Goal: Task Accomplishment & Management: Complete application form

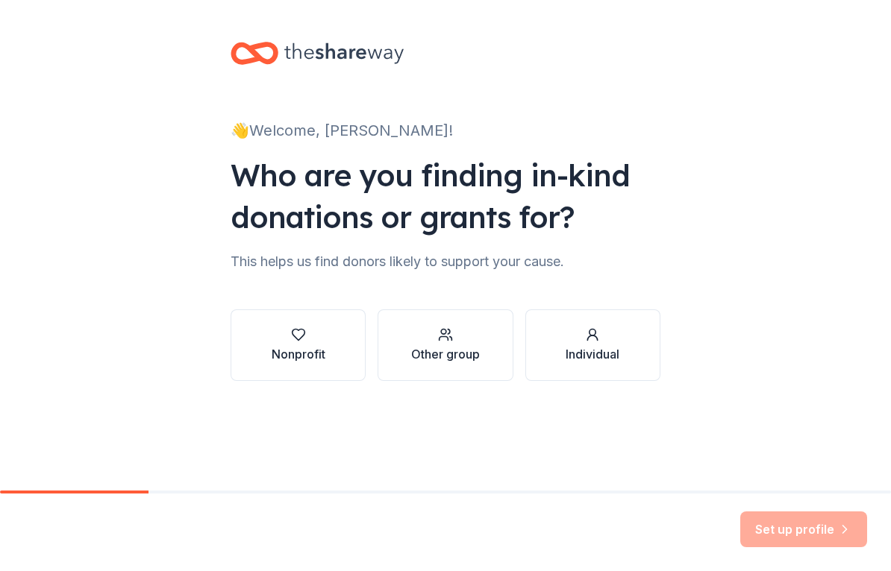
click at [298, 341] on icon "button" at bounding box center [298, 335] width 13 height 11
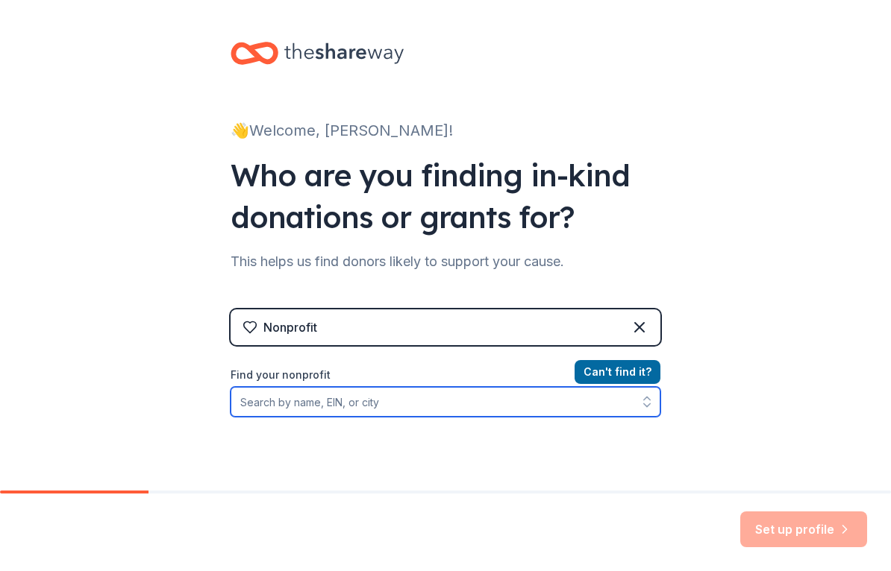
click at [562, 407] on input "Find your nonprofit" at bounding box center [446, 402] width 430 height 30
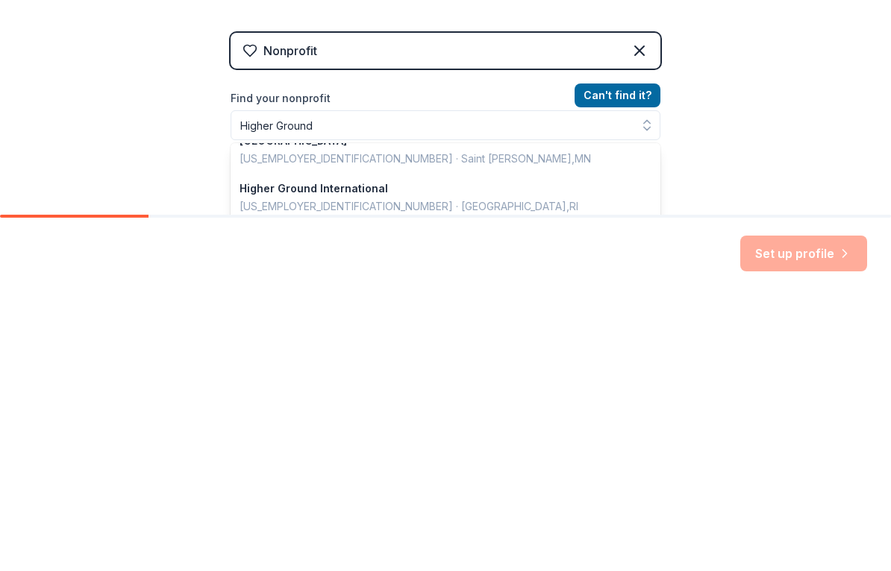
scroll to position [257, 0]
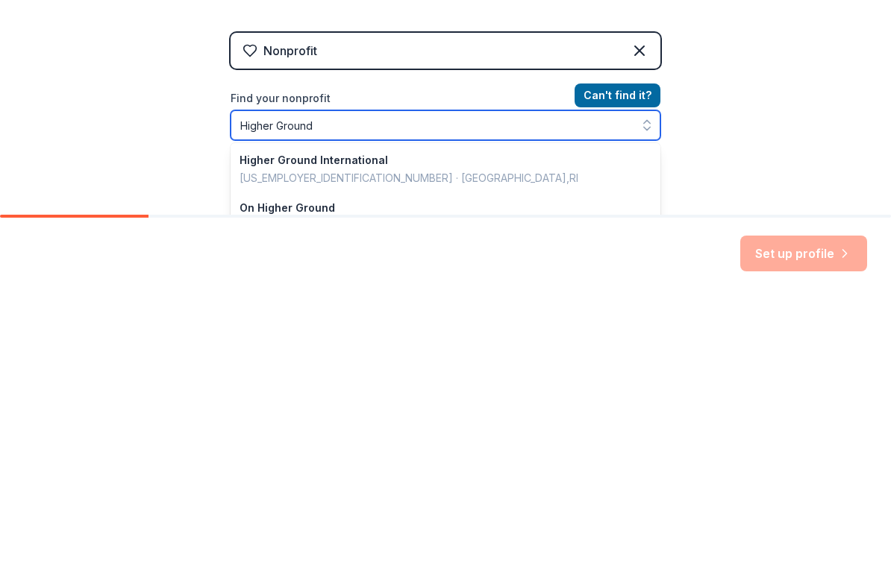
click at [398, 386] on input "Higher Ground" at bounding box center [446, 401] width 430 height 30
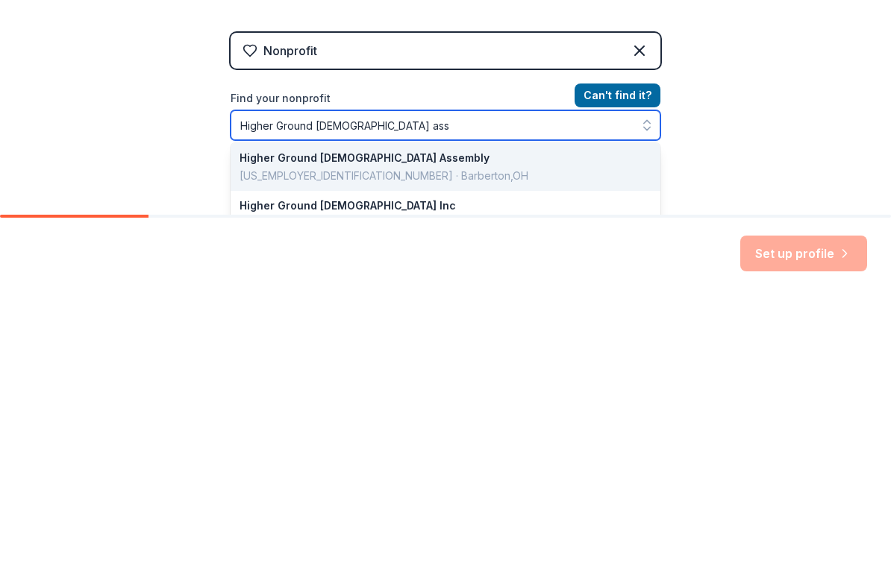
scroll to position [0, 0]
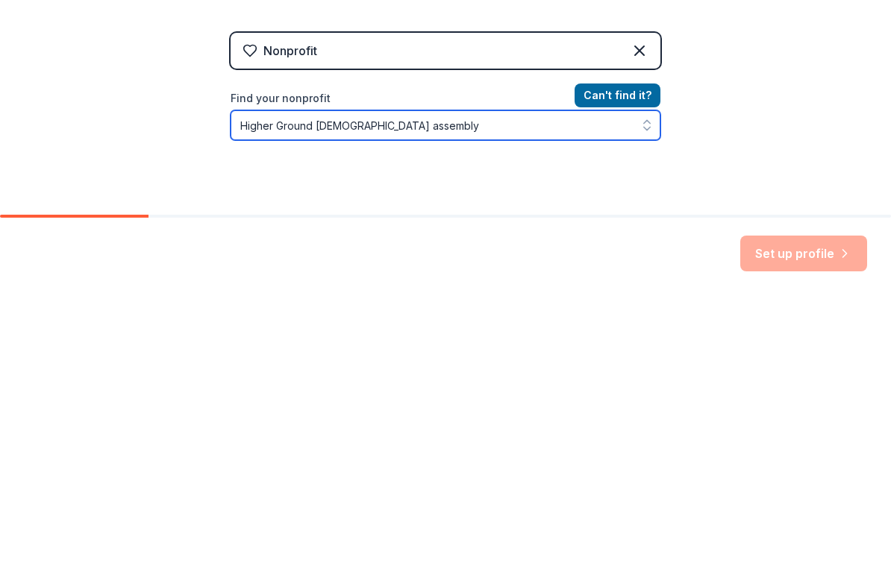
type input "Higher Ground [DEMOGRAPHIC_DATA] assembly"
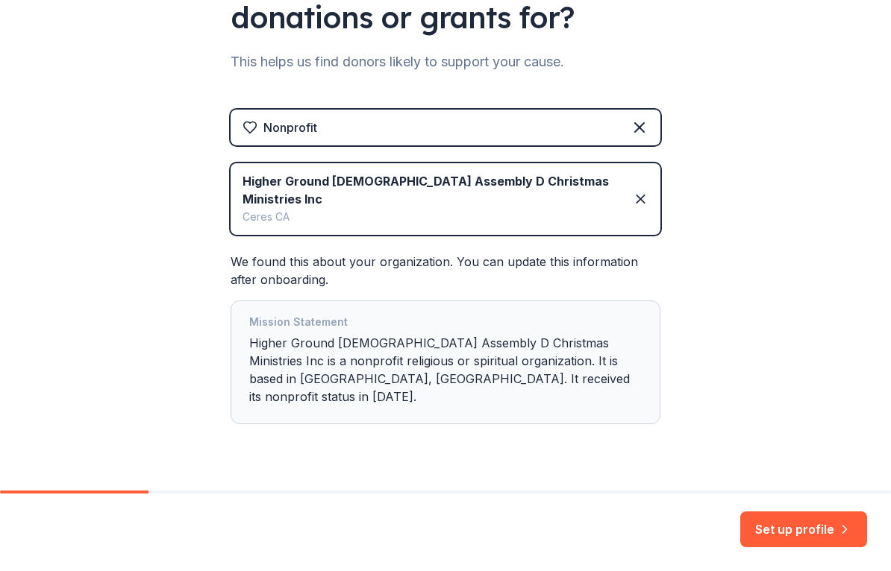
scroll to position [199, 0]
click at [807, 534] on button "Set up profile" at bounding box center [803, 530] width 127 height 36
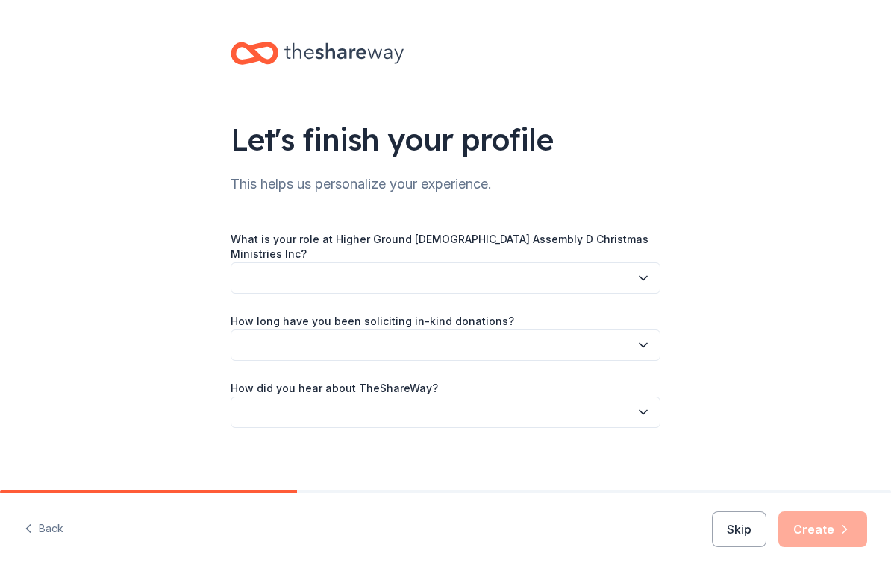
click at [644, 271] on icon "button" at bounding box center [643, 278] width 15 height 15
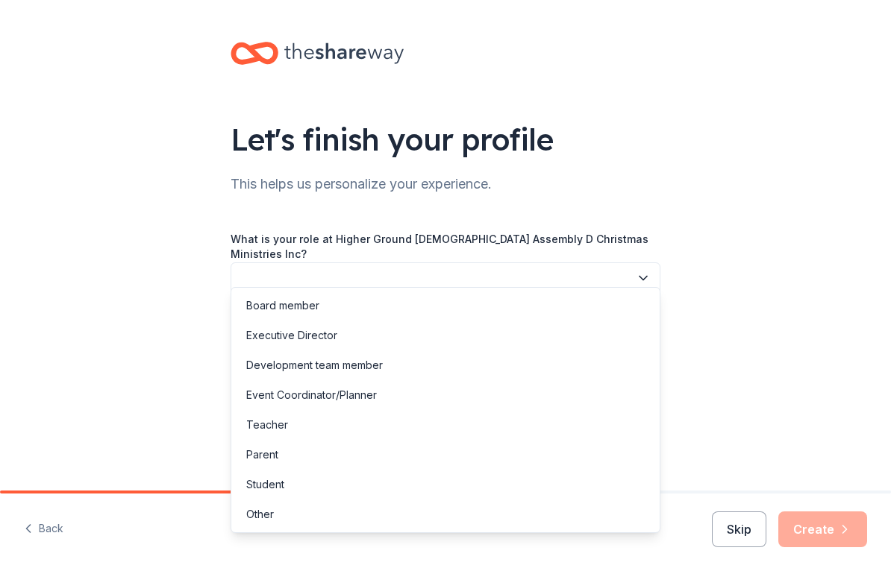
click at [297, 313] on div "Board member" at bounding box center [282, 306] width 73 height 18
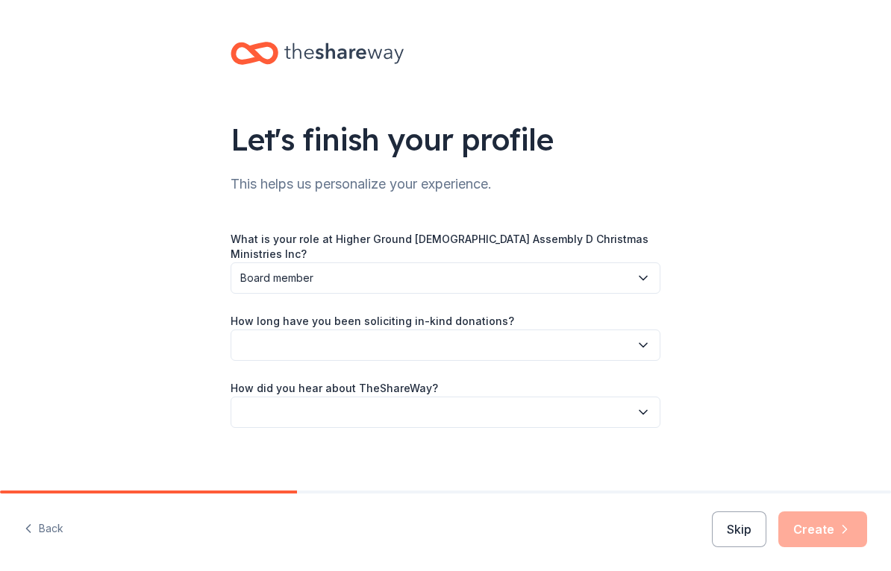
click at [521, 334] on button "button" at bounding box center [446, 345] width 430 height 31
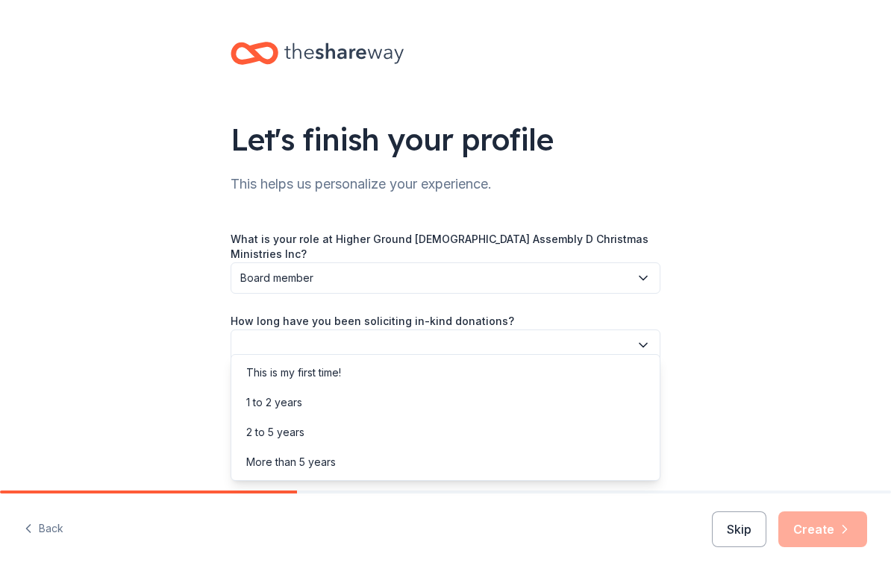
click at [333, 369] on div "This is my first time!" at bounding box center [293, 373] width 95 height 18
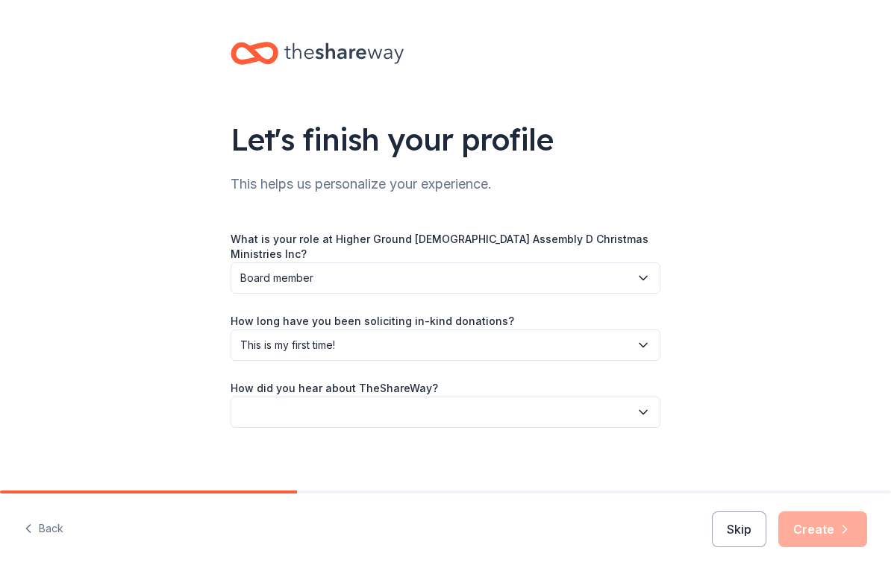
click at [496, 406] on button "button" at bounding box center [446, 412] width 430 height 31
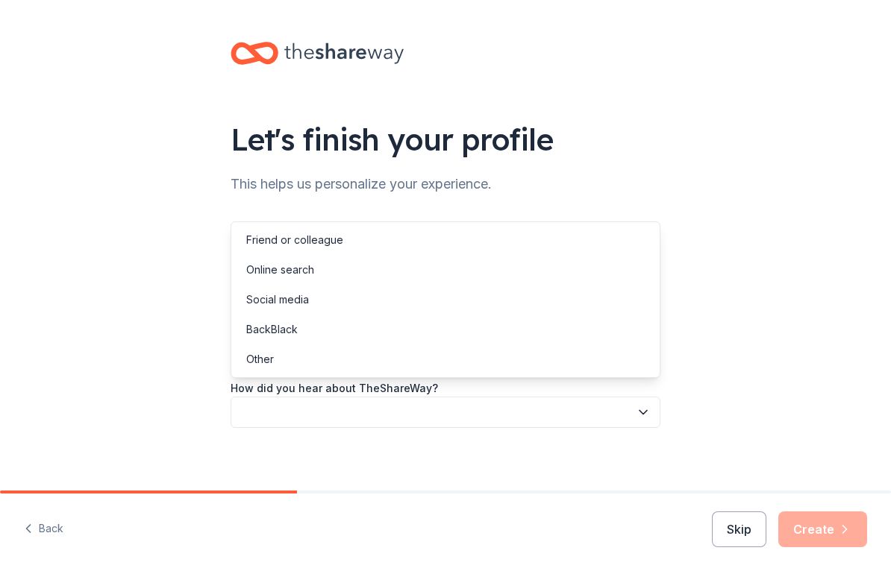
click at [290, 267] on div "Online search" at bounding box center [280, 270] width 68 height 18
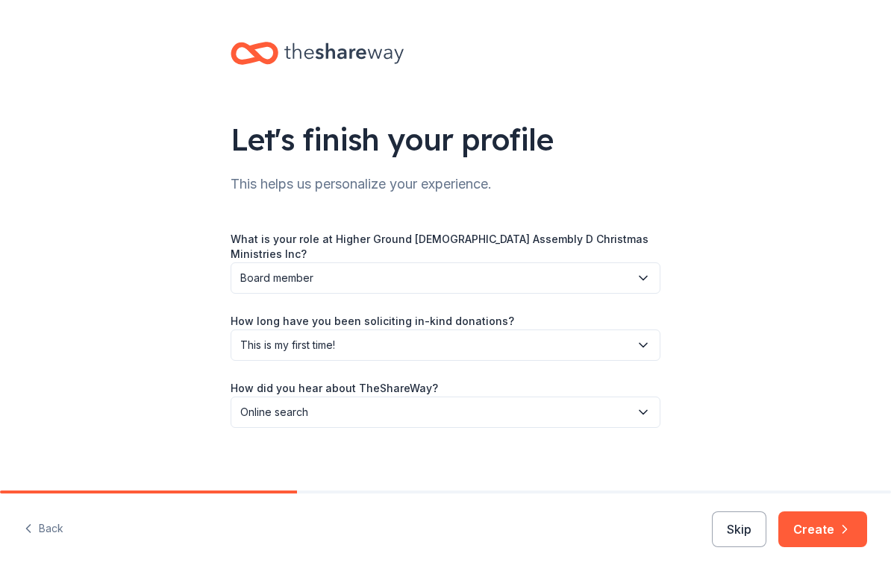
click at [418, 404] on span "Online search" at bounding box center [434, 413] width 389 height 18
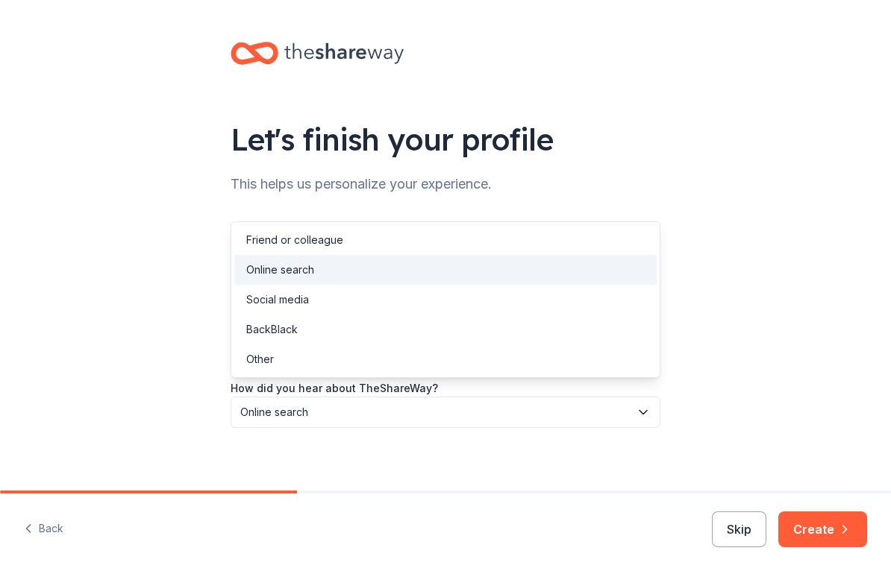
click at [301, 292] on div "Social media" at bounding box center [277, 300] width 63 height 18
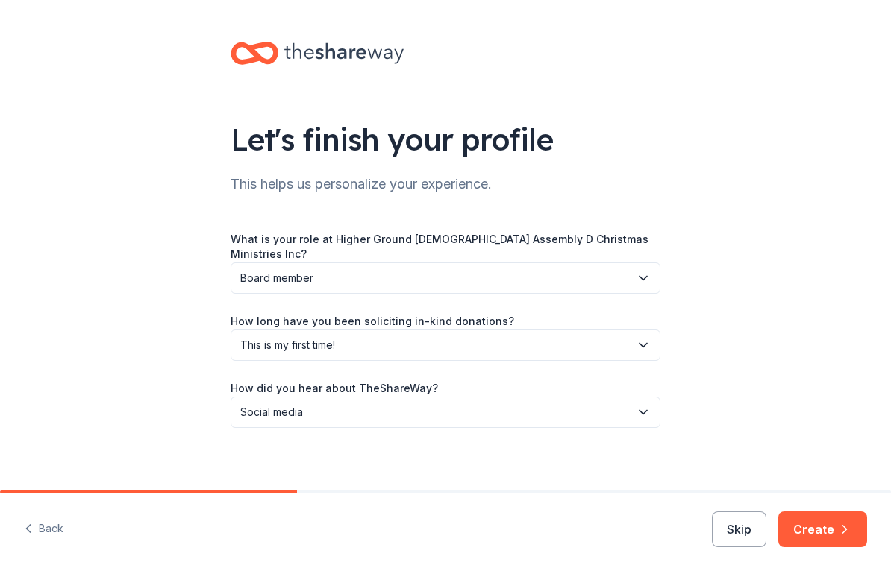
click at [835, 526] on button "Create" at bounding box center [822, 530] width 89 height 36
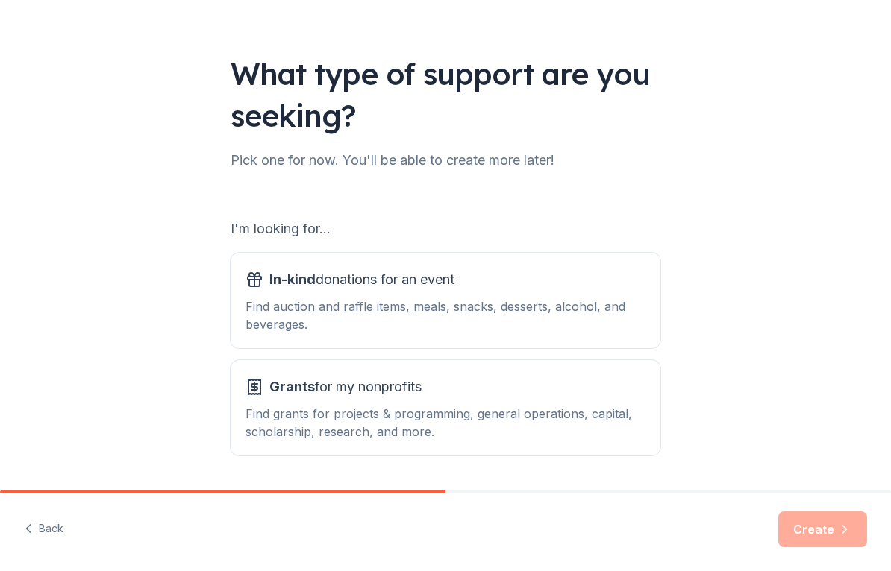
scroll to position [72, 0]
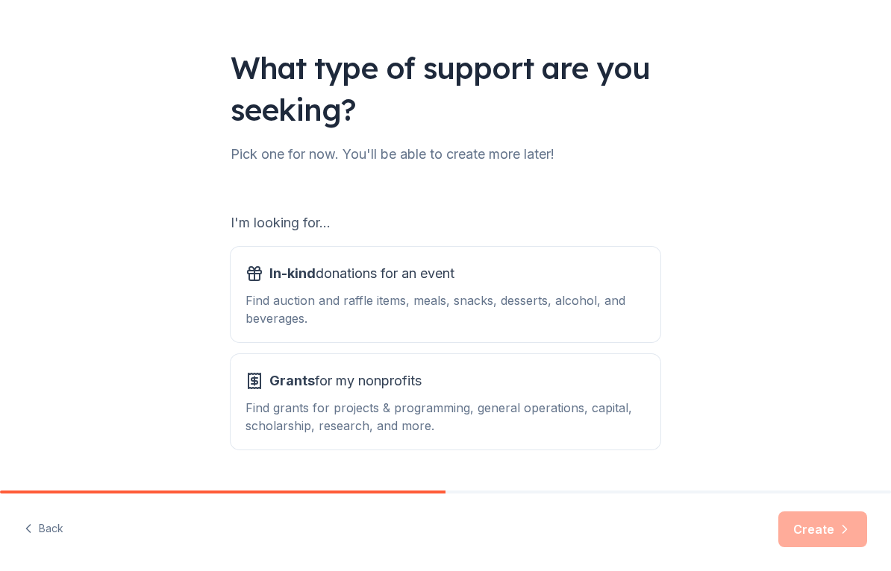
click at [581, 286] on div "In-kind donations for an event Find auction and raffle items, meals, snacks, de…" at bounding box center [445, 295] width 400 height 66
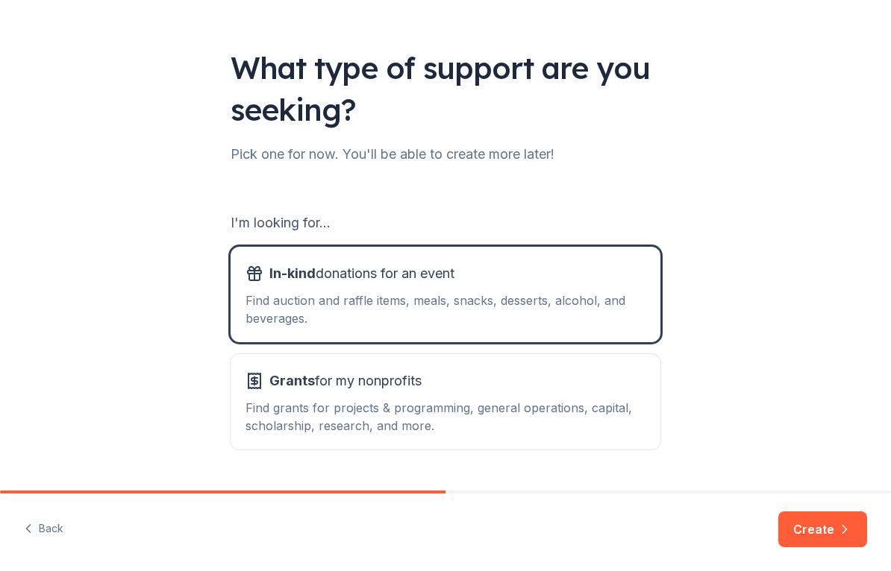
click at [829, 530] on button "Create" at bounding box center [822, 530] width 89 height 36
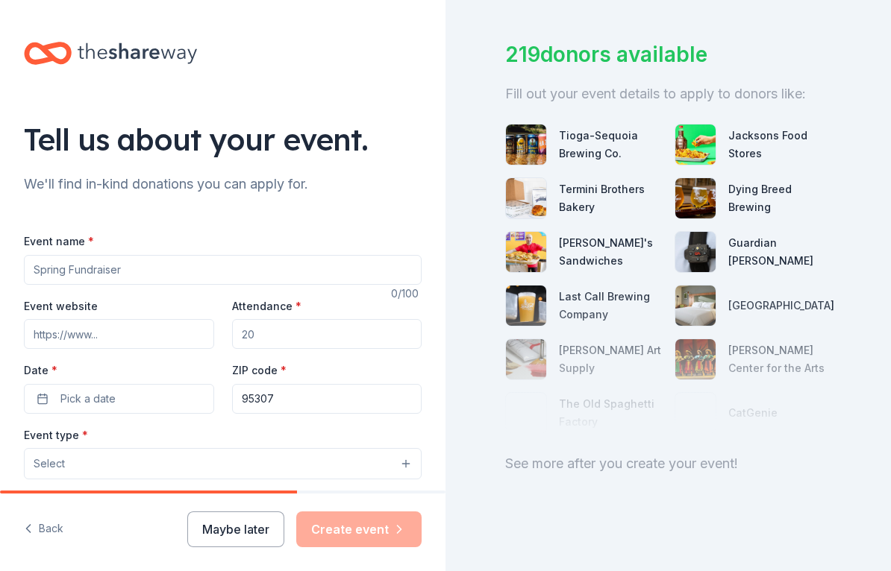
scroll to position [81, 0]
click at [232, 525] on button "Maybe later" at bounding box center [235, 530] width 97 height 36
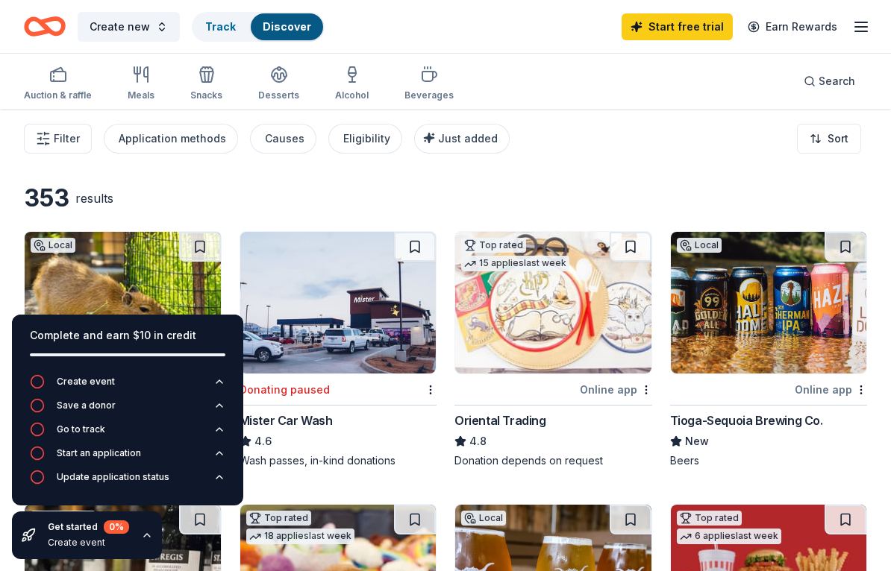
click at [200, 76] on icon "button" at bounding box center [206, 77] width 13 height 10
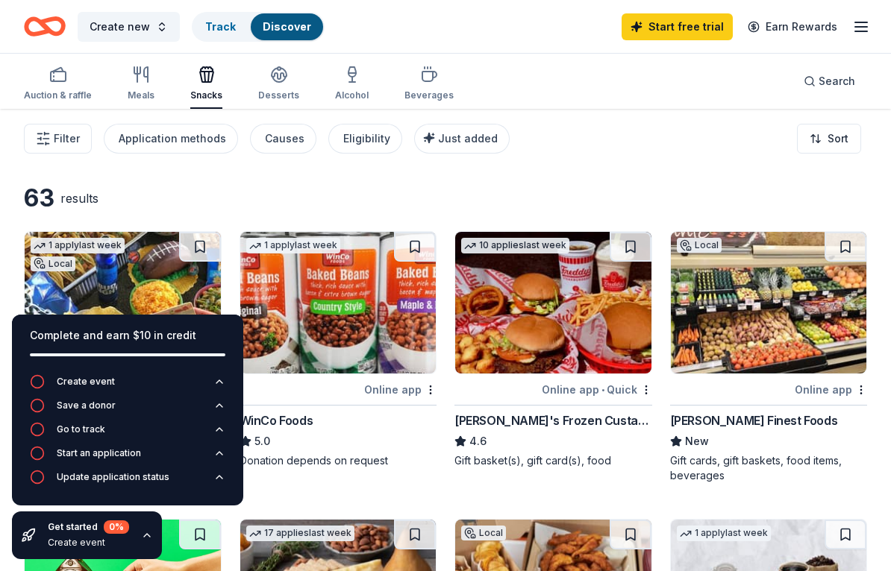
click at [62, 84] on div "Auction & raffle" at bounding box center [58, 84] width 68 height 36
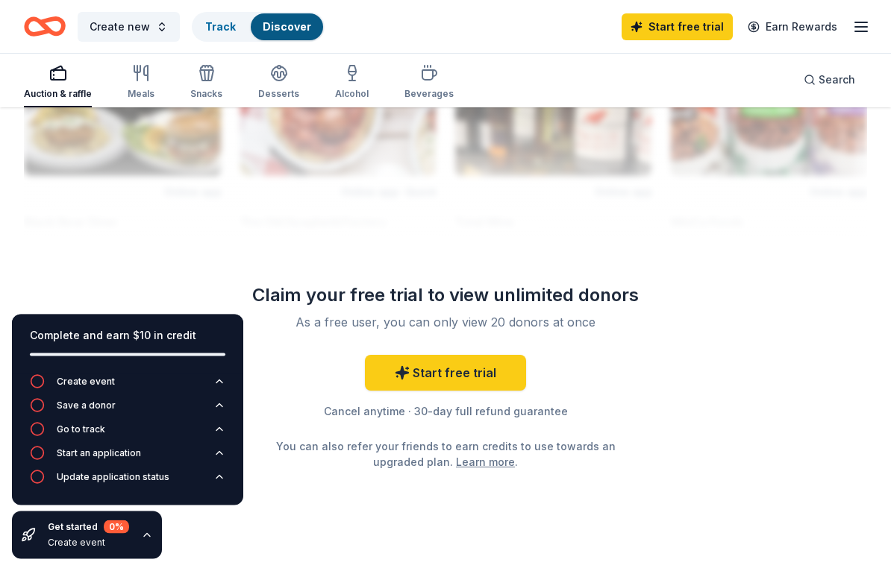
scroll to position [1649, 0]
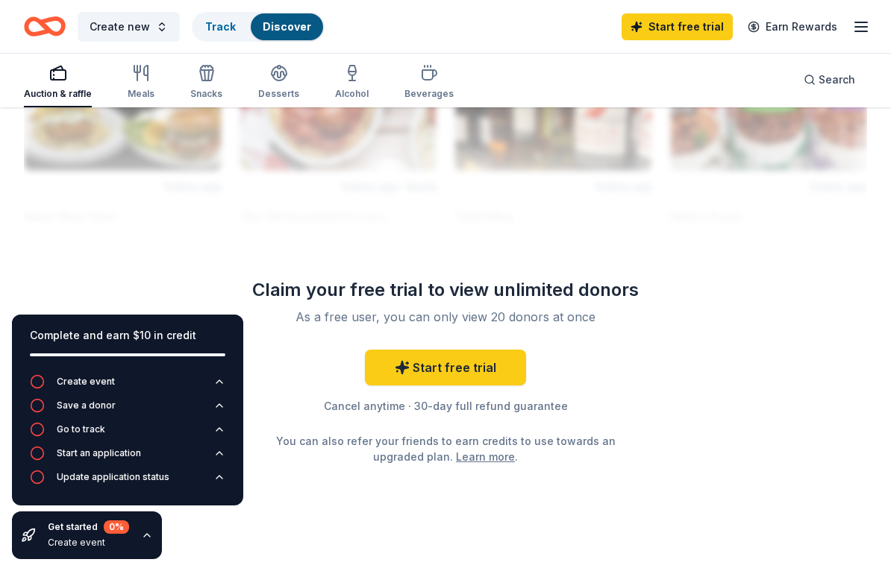
click at [450, 369] on link "Start free trial" at bounding box center [445, 368] width 161 height 36
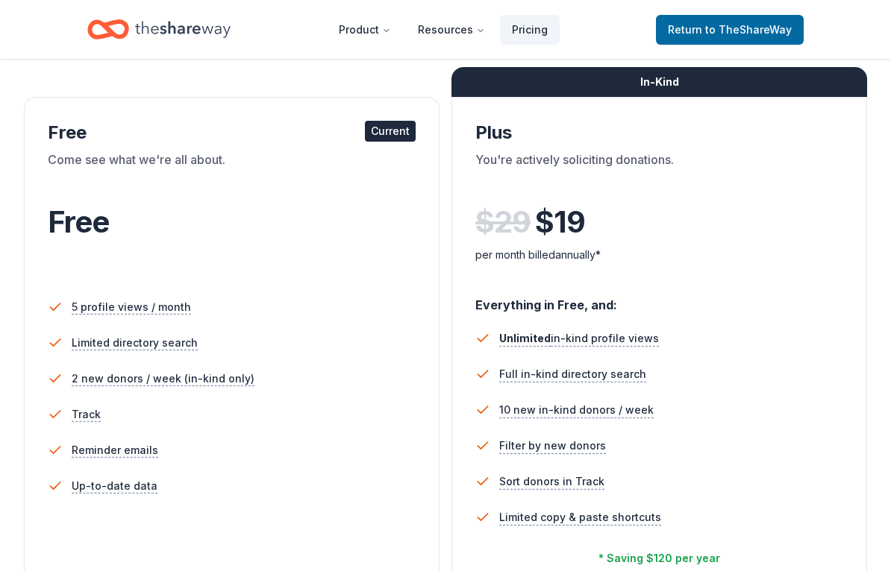
scroll to position [223, 0]
click at [521, 24] on link "Pricing" at bounding box center [530, 30] width 60 height 30
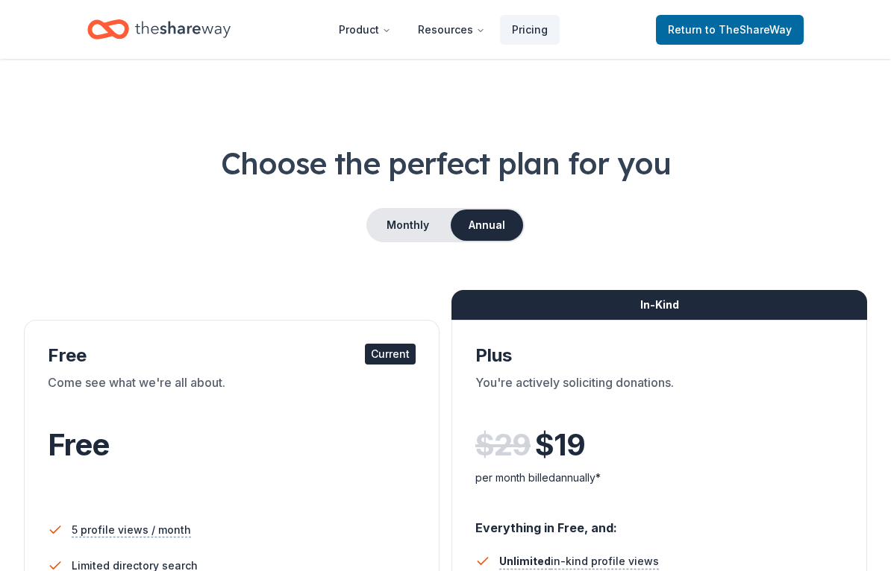
click at [462, 30] on button "Resources" at bounding box center [451, 30] width 91 height 30
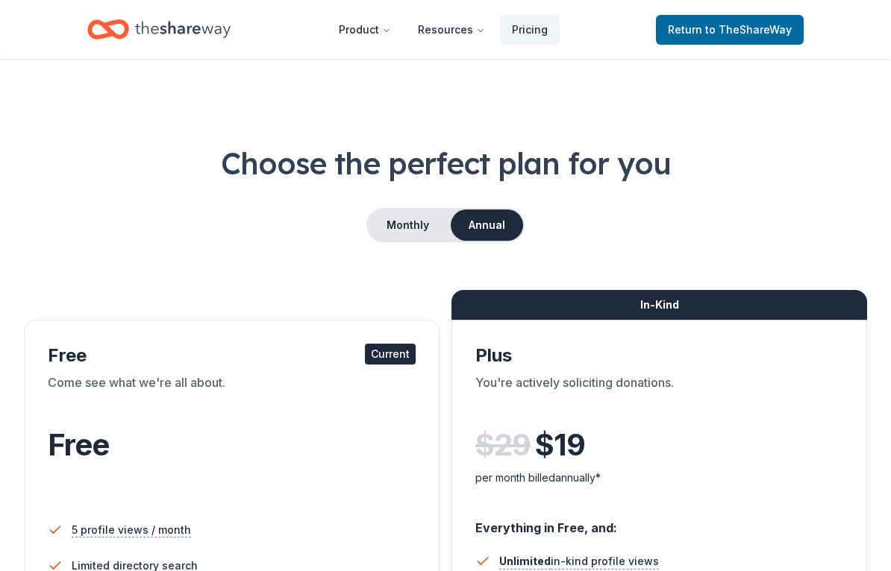
click at [385, 28] on button "Product" at bounding box center [365, 30] width 76 height 30
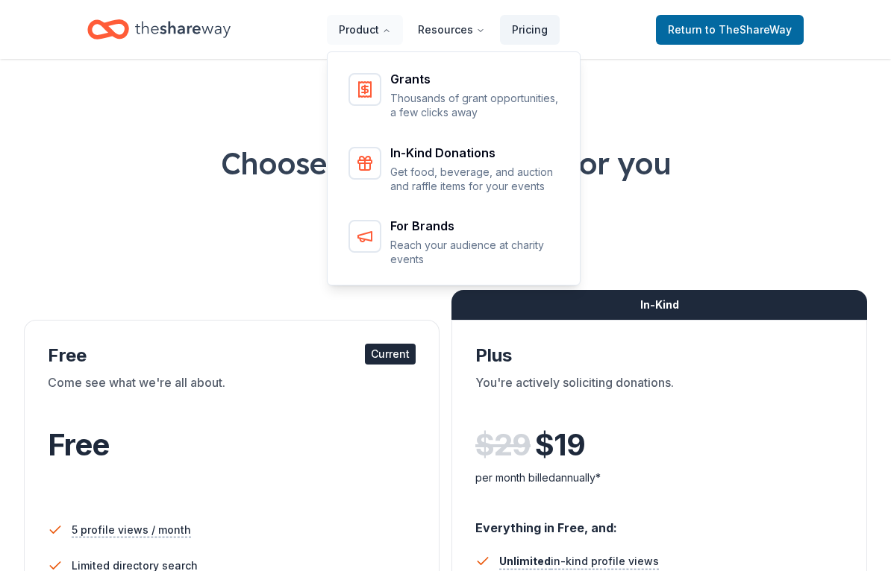
click at [442, 163] on div "In-Kind Donations Get food, beverage, and auction and raffle items for your eve…" at bounding box center [475, 170] width 170 height 47
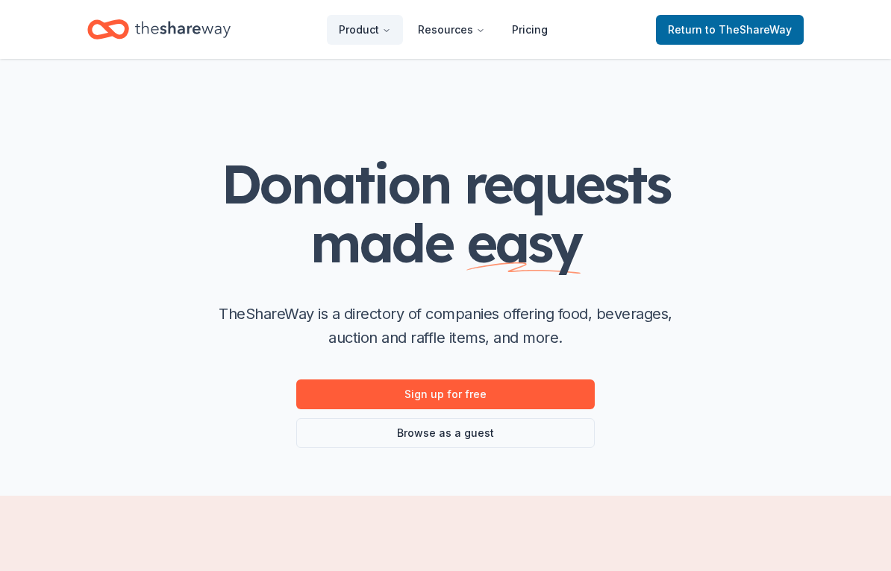
click at [497, 401] on link "Sign up for free" at bounding box center [445, 395] width 298 height 30
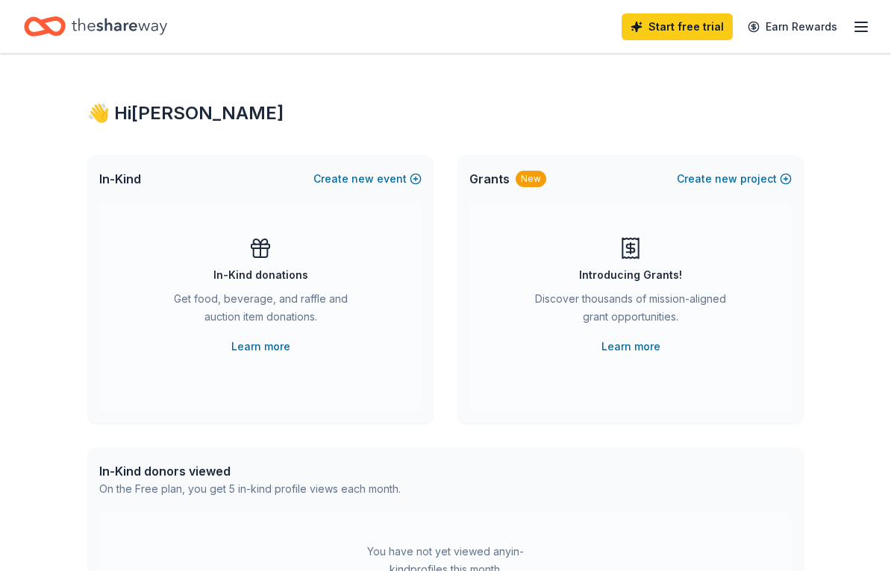
click at [857, 42] on div "Start free trial Earn Rewards" at bounding box center [745, 26] width 248 height 35
click at [868, 30] on icon "button" at bounding box center [861, 27] width 18 height 18
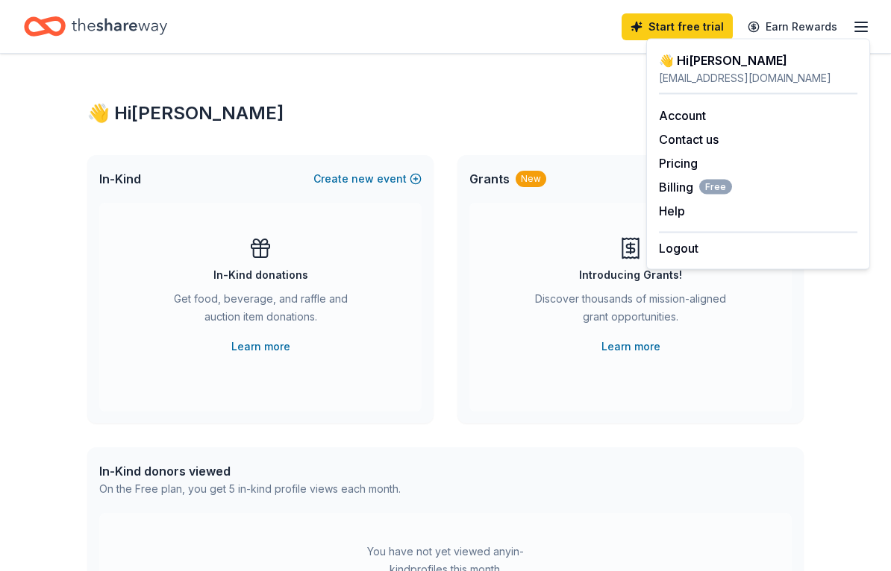
click at [687, 118] on link "Account" at bounding box center [682, 115] width 47 height 15
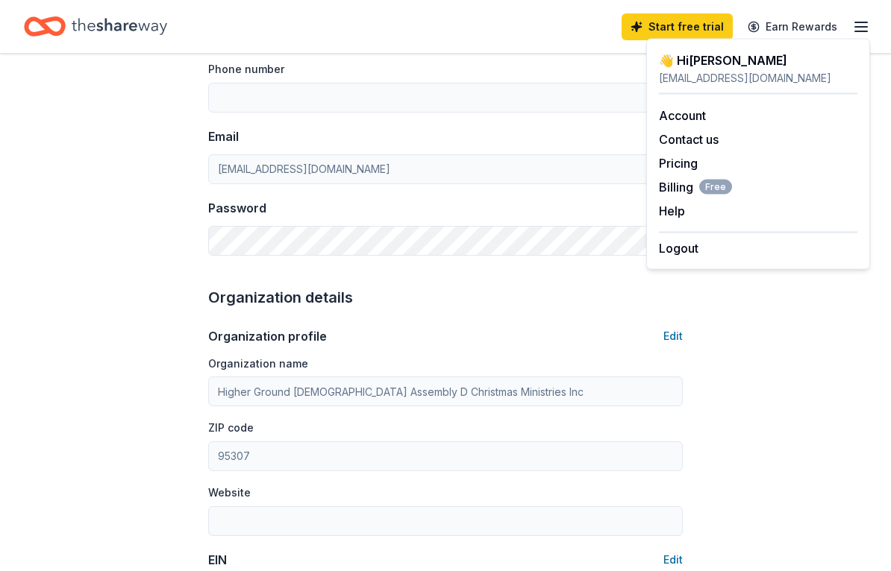
scroll to position [248, 0]
